Goal: Task Accomplishment & Management: Complete application form

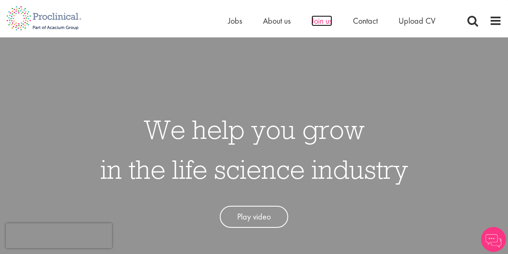
click at [321, 23] on span "Join us" at bounding box center [322, 20] width 21 height 11
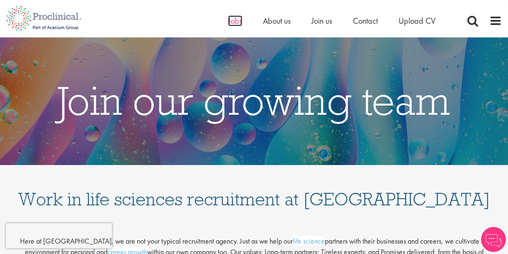
click at [230, 22] on span "Jobs" at bounding box center [235, 20] width 14 height 11
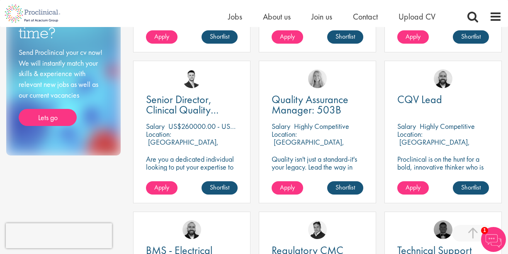
scroll to position [426, 0]
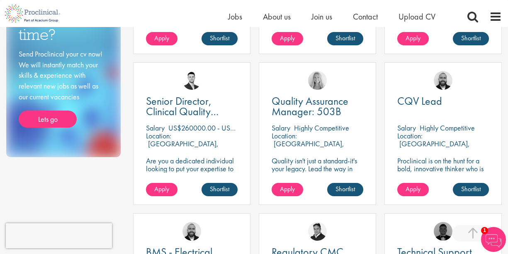
click at [187, 139] on p "New Providence, USA" at bounding box center [182, 147] width 73 height 17
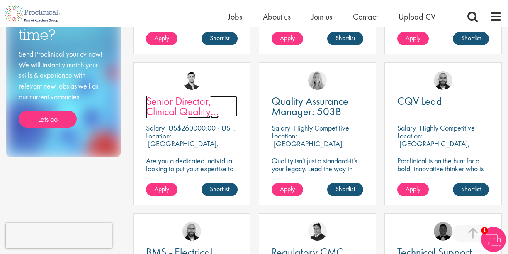
click at [186, 102] on span "Senior Director, Clinical Quality Assurance" at bounding box center [182, 111] width 73 height 35
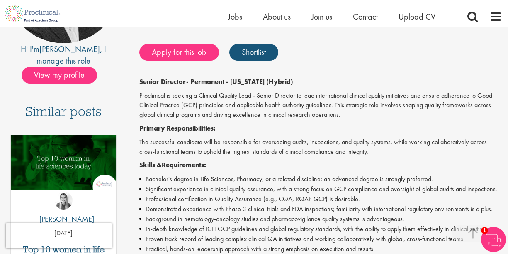
scroll to position [152, 0]
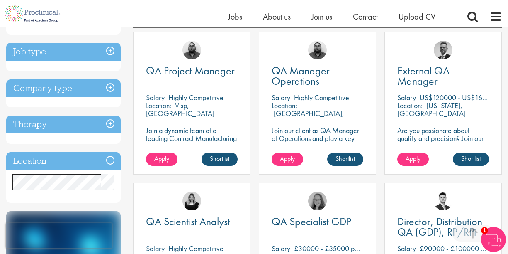
scroll to position [156, 0]
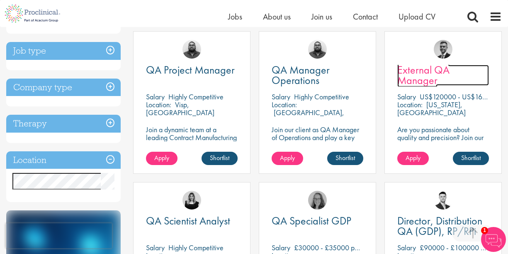
click at [418, 75] on span "External QA Manager" at bounding box center [424, 75] width 52 height 24
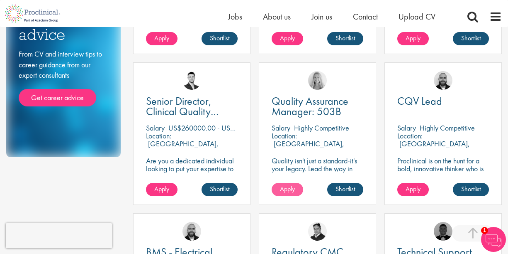
scroll to position [424, 0]
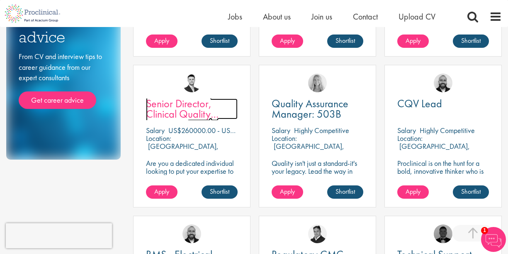
click at [183, 105] on span "Senior Director, Clinical Quality Assurance" at bounding box center [182, 113] width 73 height 35
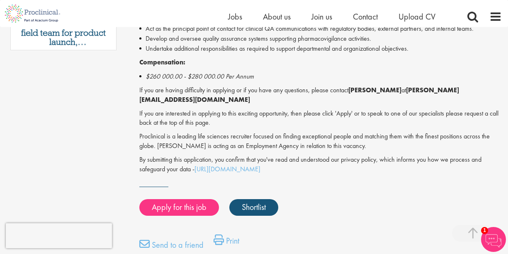
scroll to position [554, 0]
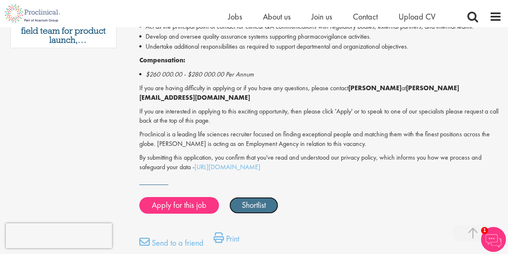
click at [264, 197] on link "Shortlist" at bounding box center [253, 205] width 49 height 17
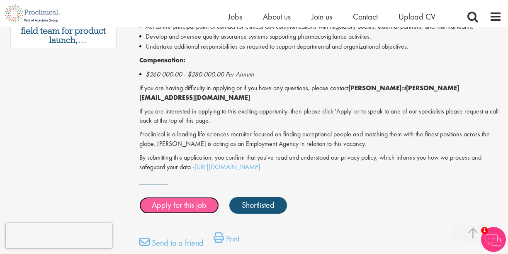
click at [185, 199] on link "Apply for this job" at bounding box center [179, 205] width 80 height 17
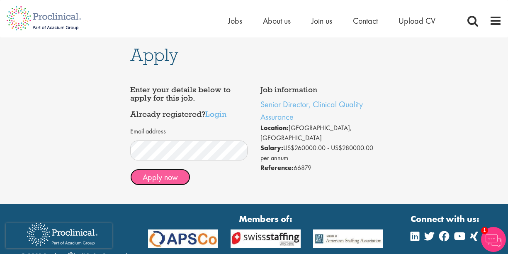
click at [156, 179] on button "Apply now" at bounding box center [160, 176] width 60 height 17
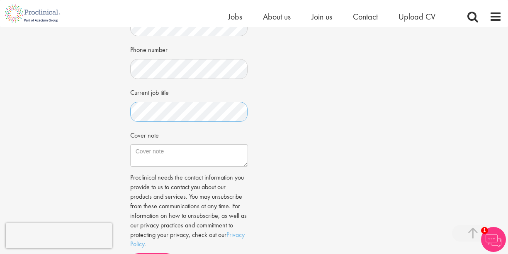
scroll to position [225, 0]
